Goal: Navigation & Orientation: Find specific page/section

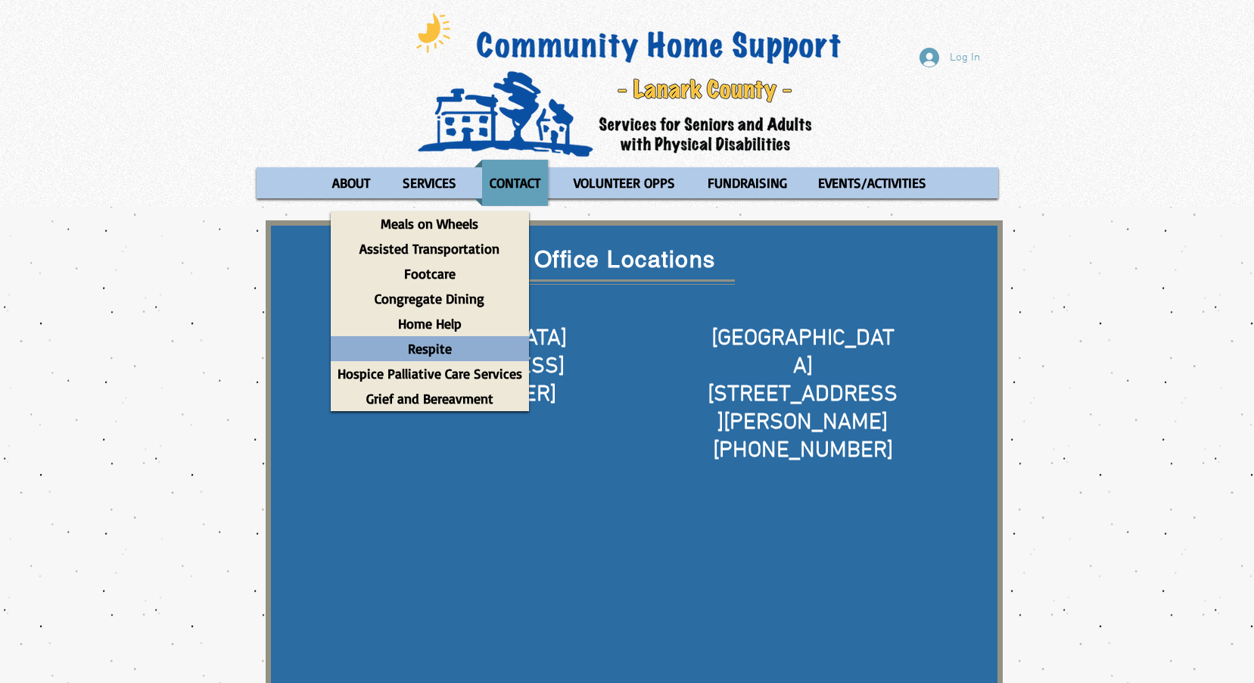
click at [426, 350] on p "Respite" at bounding box center [430, 348] width 58 height 25
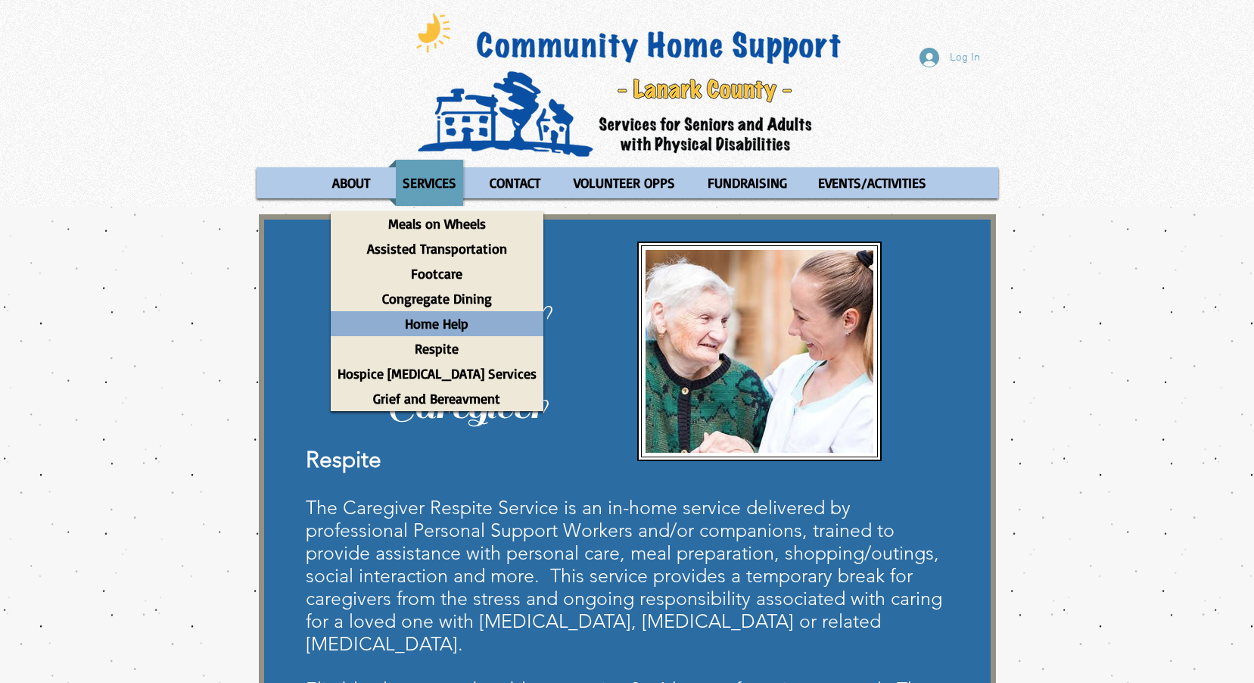
click at [444, 325] on p "Home Help" at bounding box center [436, 323] width 77 height 25
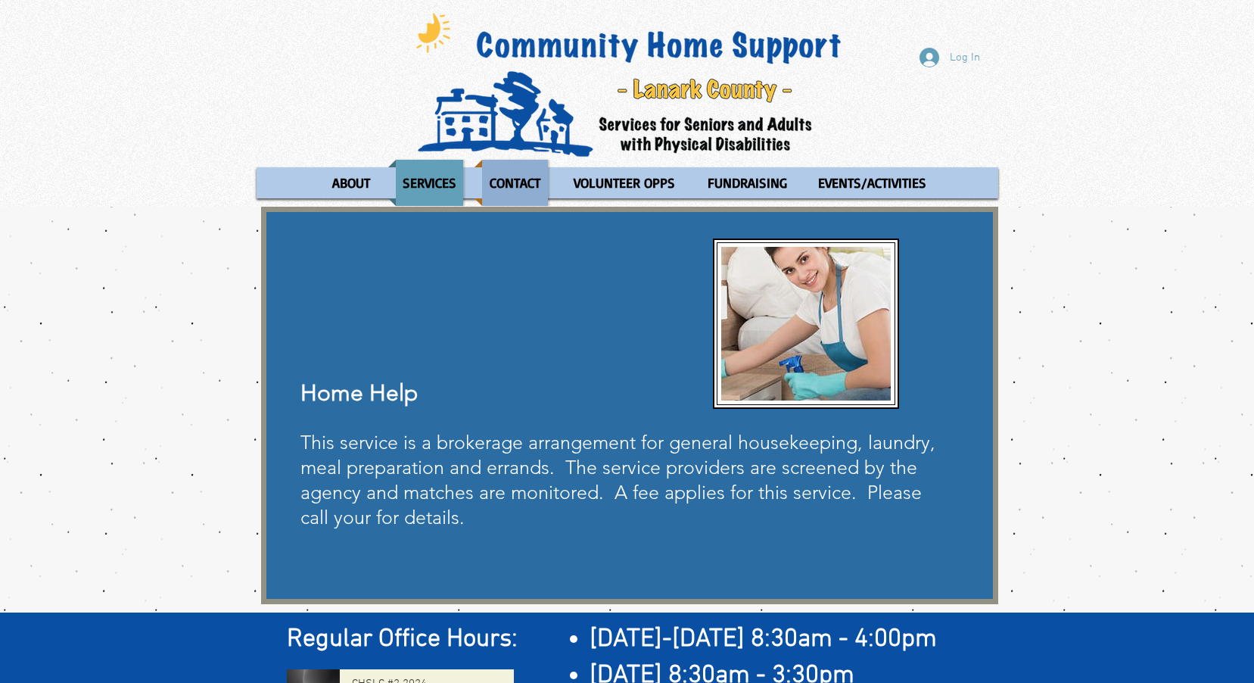
click at [506, 191] on p "CONTACT" at bounding box center [515, 183] width 64 height 46
